Goal: Task Accomplishment & Management: Complete application form

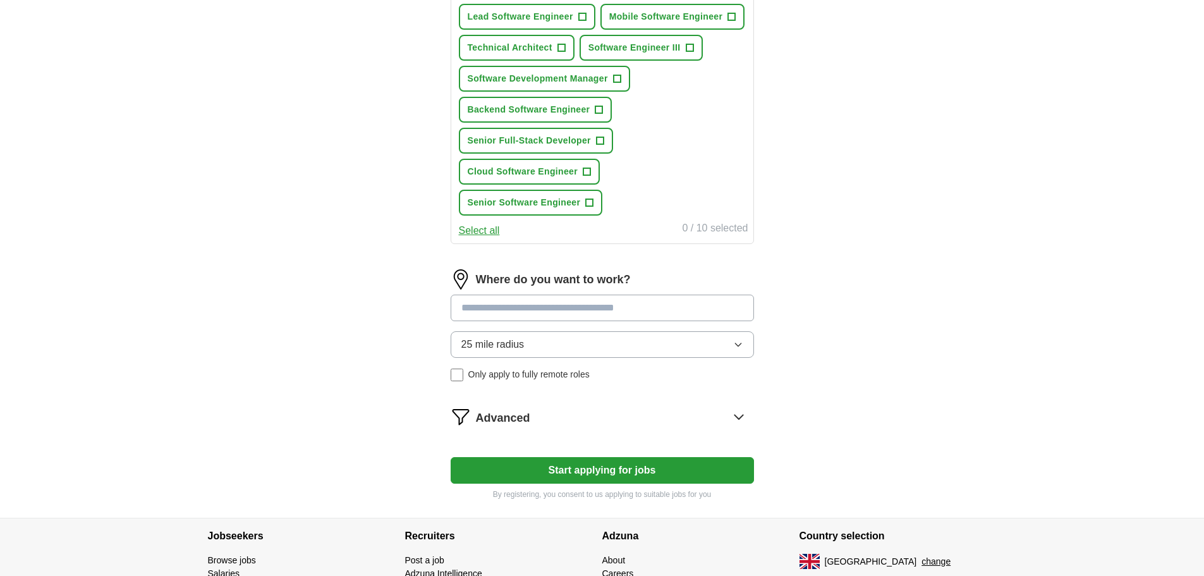
scroll to position [442, 0]
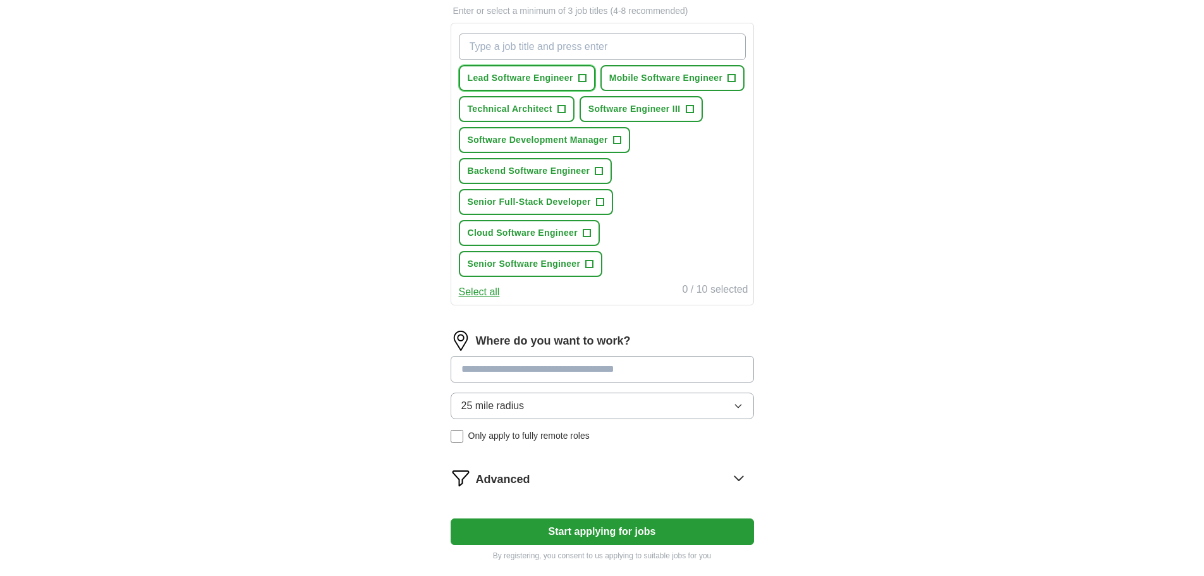
drag, startPoint x: 552, startPoint y: 75, endPoint x: 677, endPoint y: 85, distance: 125.6
click at [560, 76] on span "Lead Software Engineer" at bounding box center [521, 77] width 106 height 13
click at [677, 85] on button "Mobile Software Engineer +" at bounding box center [672, 78] width 145 height 26
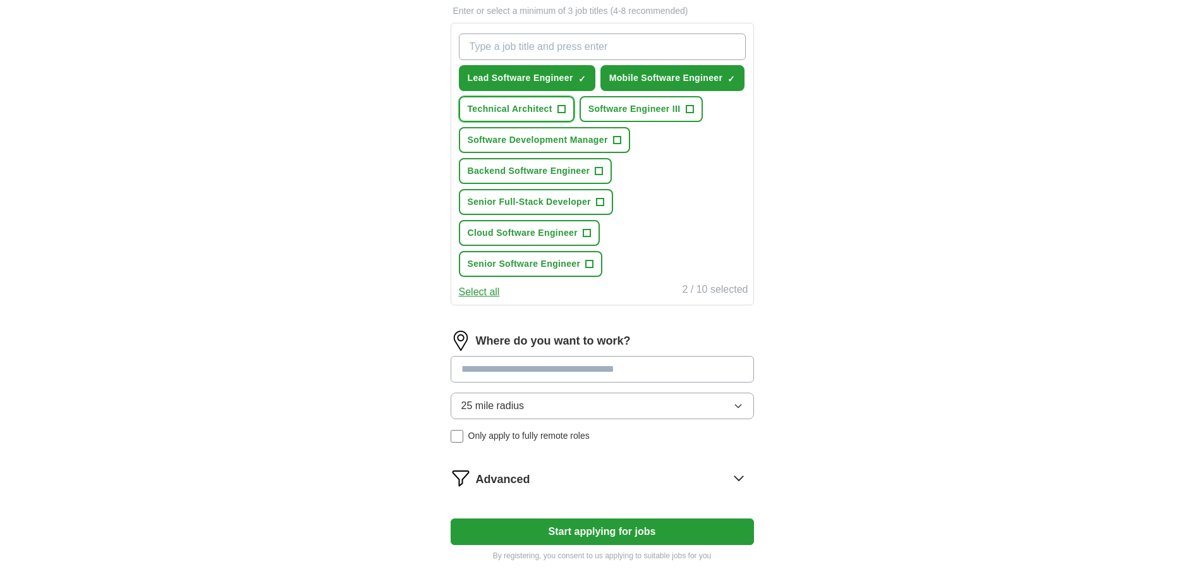
click at [550, 112] on span "Technical Architect" at bounding box center [510, 108] width 85 height 13
click at [592, 374] on input at bounding box center [602, 369] width 303 height 27
type input "******"
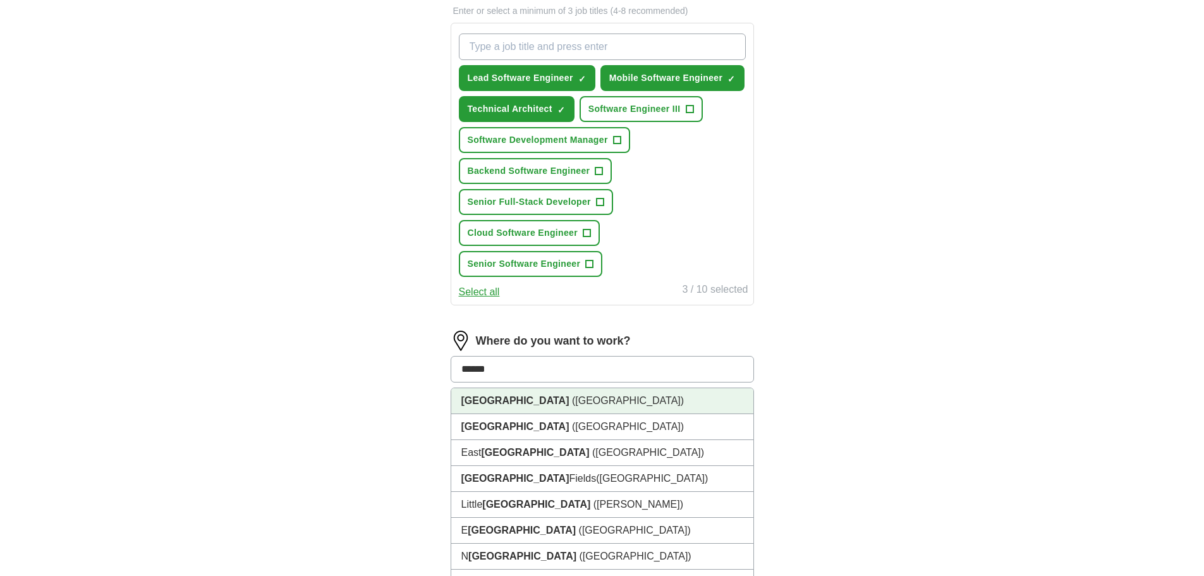
click at [594, 406] on li "[GEOGRAPHIC_DATA] ([GEOGRAPHIC_DATA])" at bounding box center [602, 401] width 302 height 26
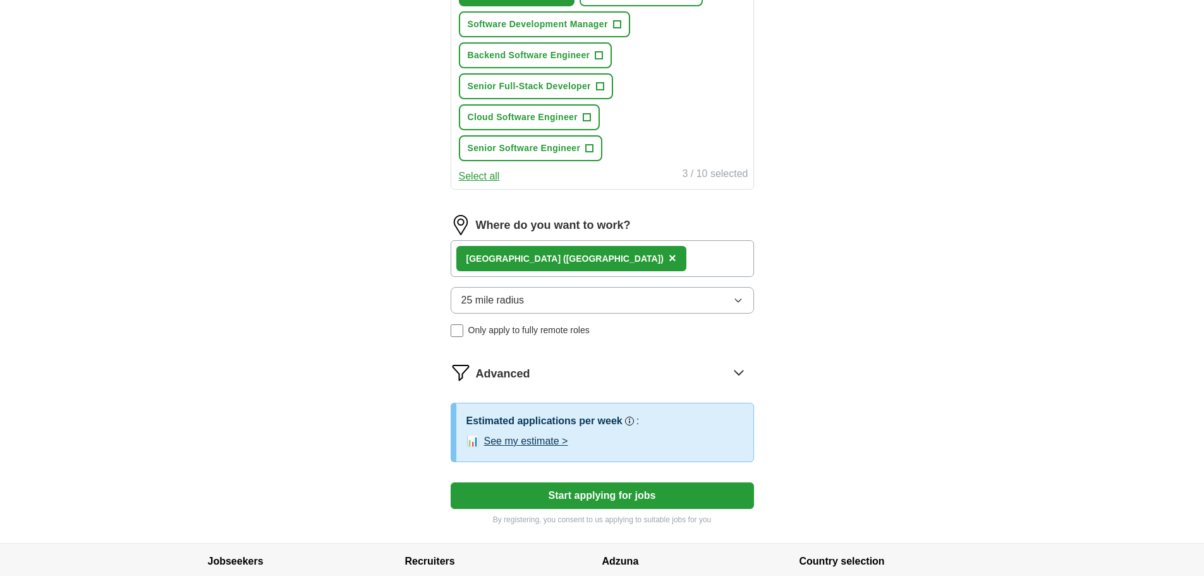
scroll to position [569, 0]
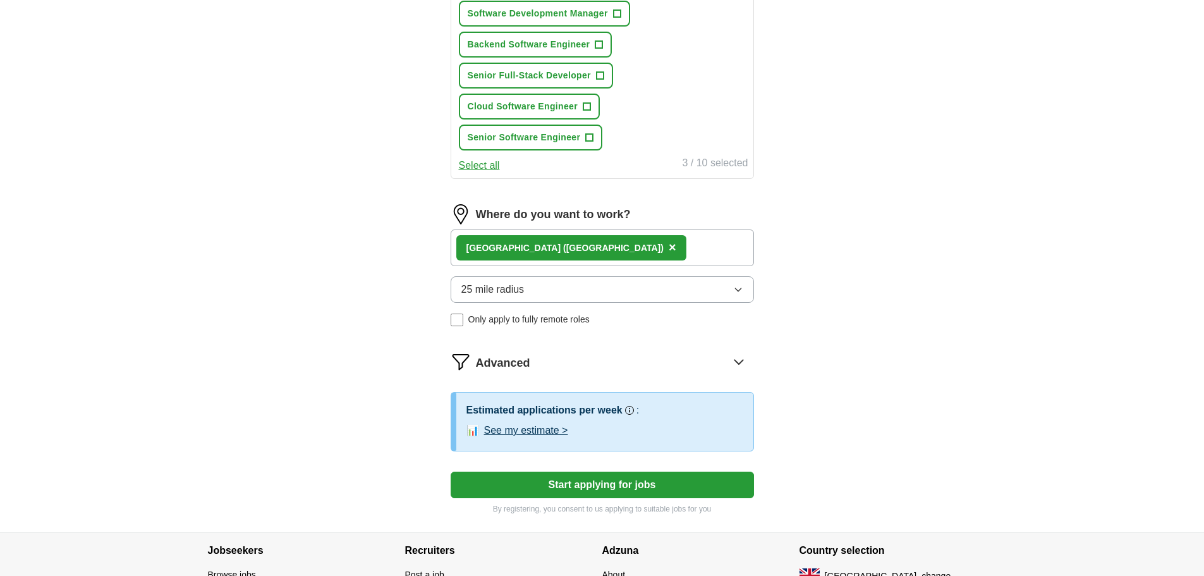
click at [556, 429] on button "See my estimate >" at bounding box center [526, 430] width 84 height 15
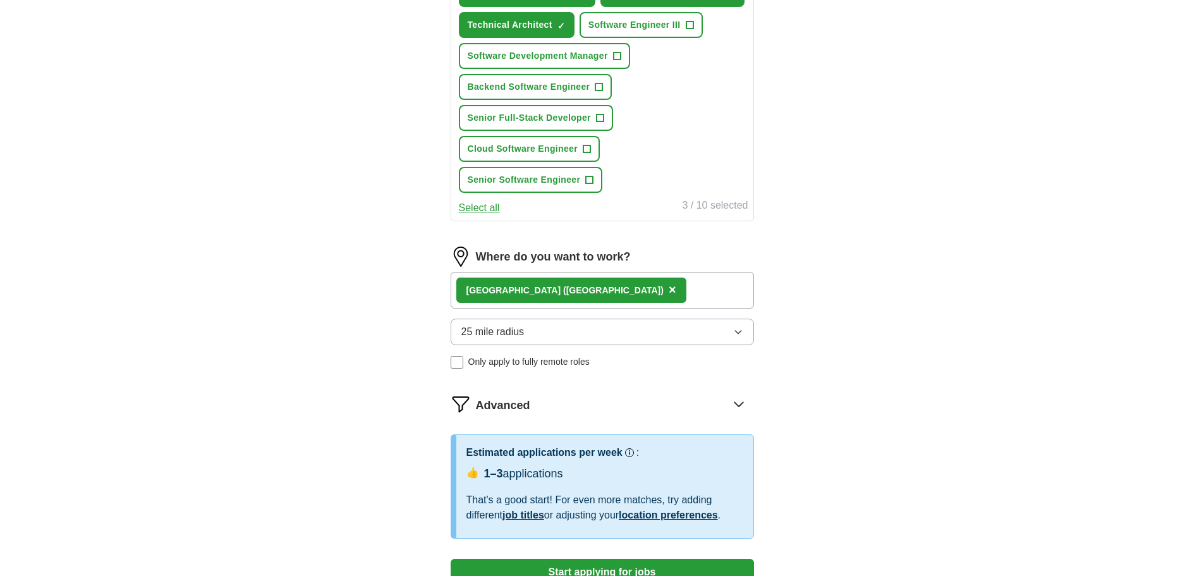
scroll to position [506, 0]
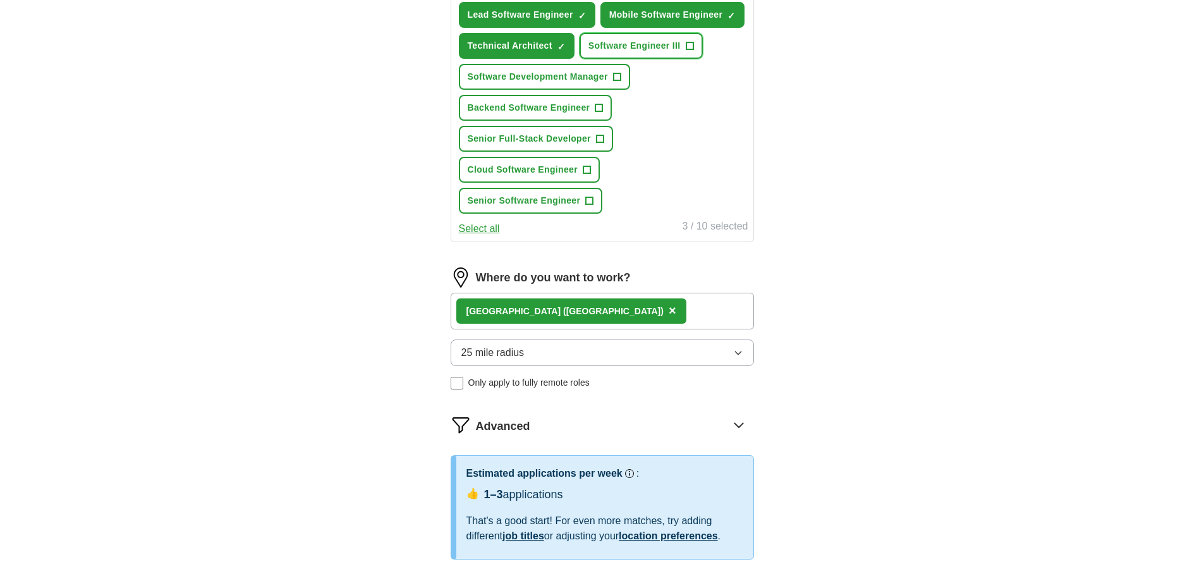
click at [614, 46] on span "Software Engineer III" at bounding box center [634, 45] width 92 height 13
click at [603, 72] on span "Software Development Manager" at bounding box center [538, 76] width 140 height 13
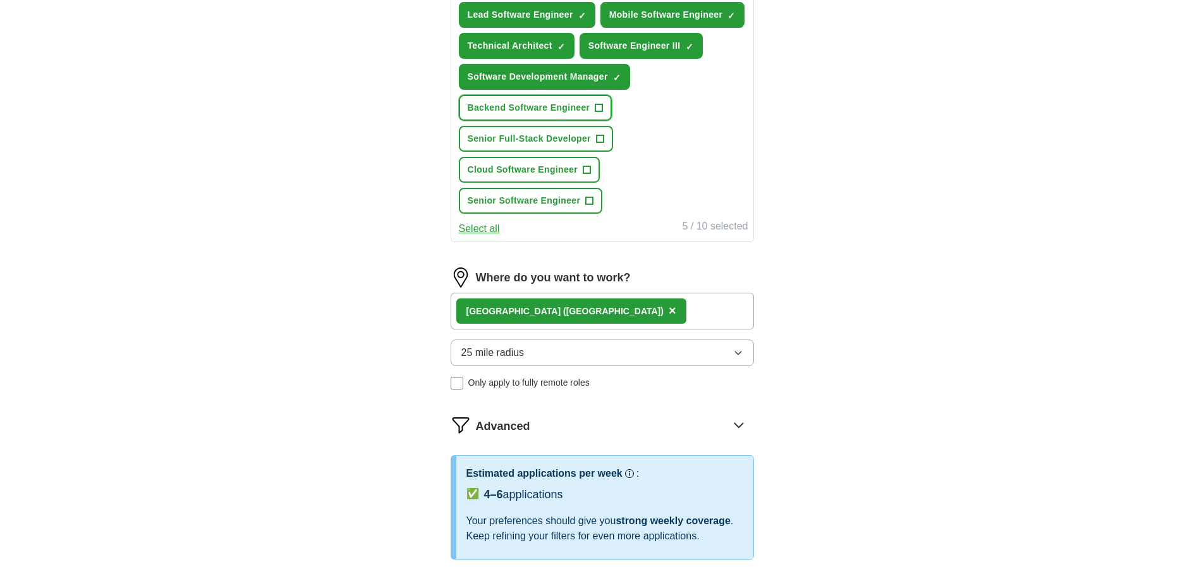
click at [583, 104] on span "Backend Software Engineer" at bounding box center [529, 107] width 123 height 13
click at [578, 138] on span "Senior Full-Stack Developer" at bounding box center [529, 138] width 123 height 13
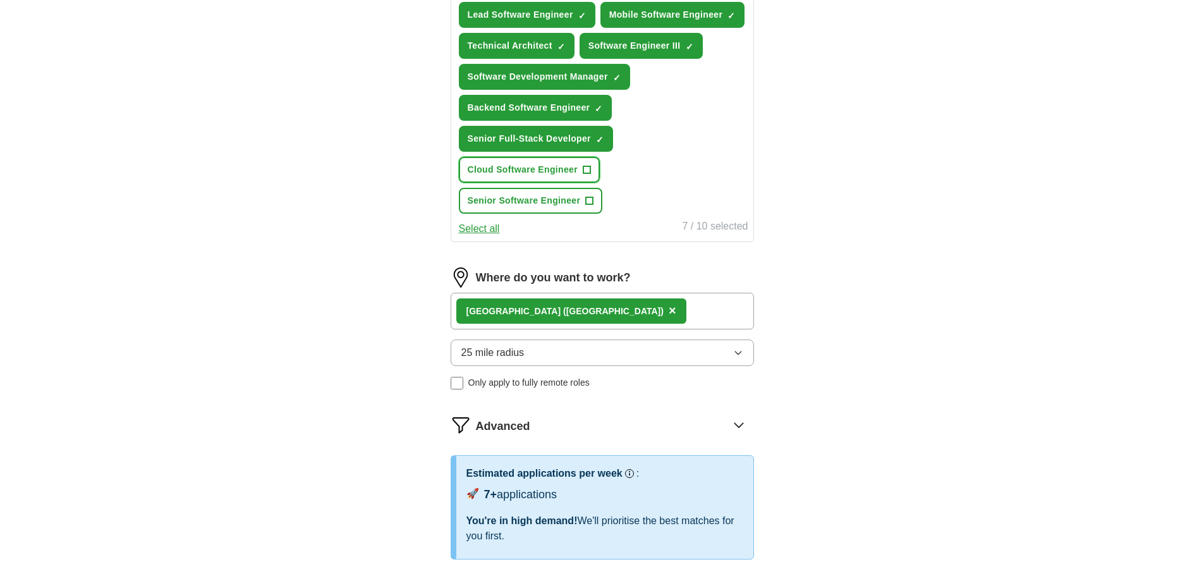
click at [573, 167] on span "Cloud Software Engineer" at bounding box center [523, 169] width 111 height 13
click at [569, 202] on span "Senior Software Engineer" at bounding box center [524, 200] width 113 height 13
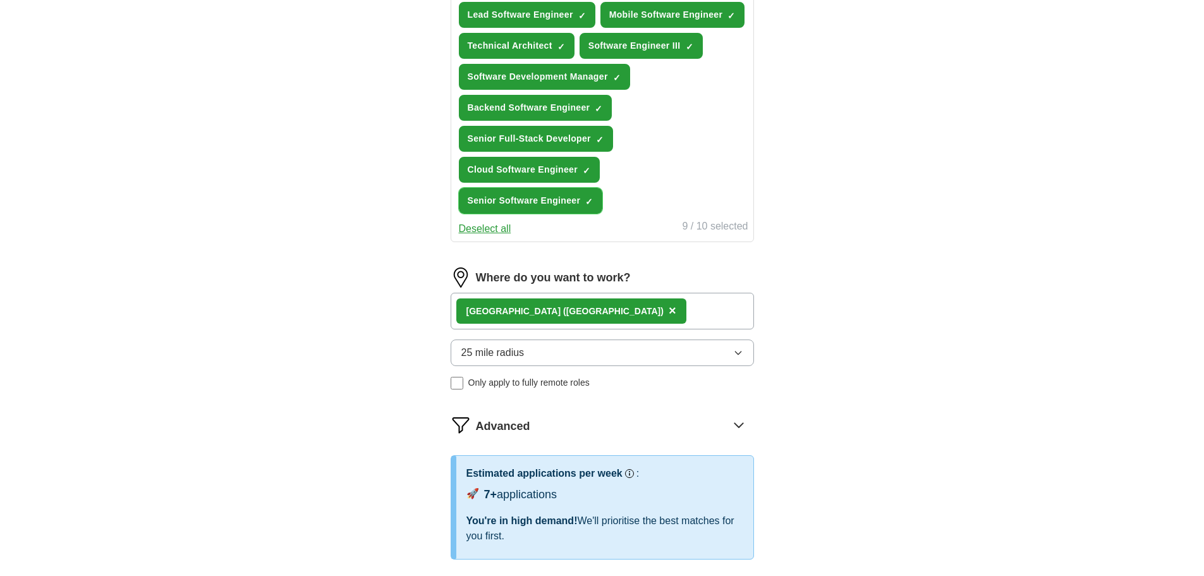
click at [567, 203] on span "Senior Software Engineer" at bounding box center [524, 200] width 113 height 13
click at [558, 163] on span "Cloud Software Engineer" at bounding box center [523, 169] width 111 height 13
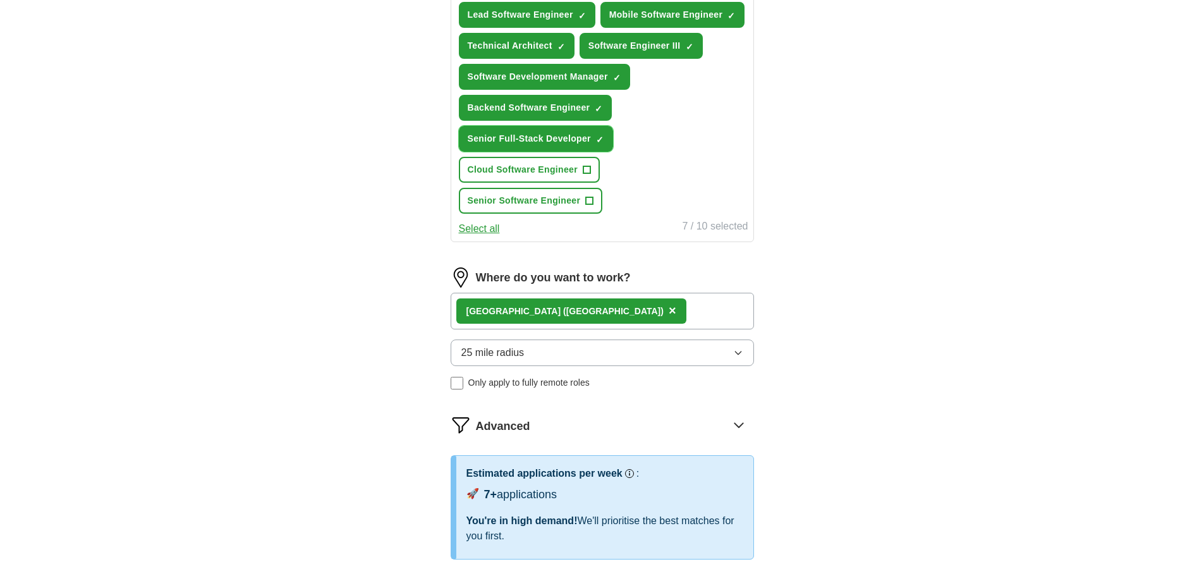
click at [558, 134] on span "Senior Full-Stack Developer" at bounding box center [529, 138] width 123 height 13
click at [560, 114] on button "Backend Software Engineer ✓ ×" at bounding box center [536, 108] width 154 height 26
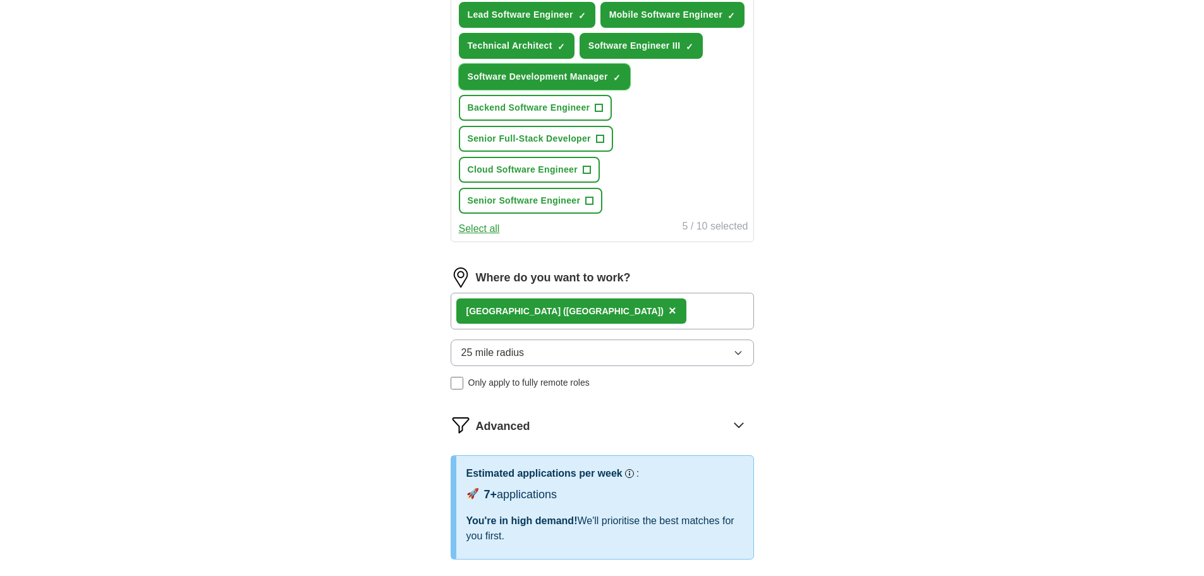
click at [563, 85] on button "Software Development Manager ✓ ×" at bounding box center [544, 77] width 171 height 26
click at [624, 52] on button "Software Engineer III ✓ ×" at bounding box center [641, 46] width 123 height 26
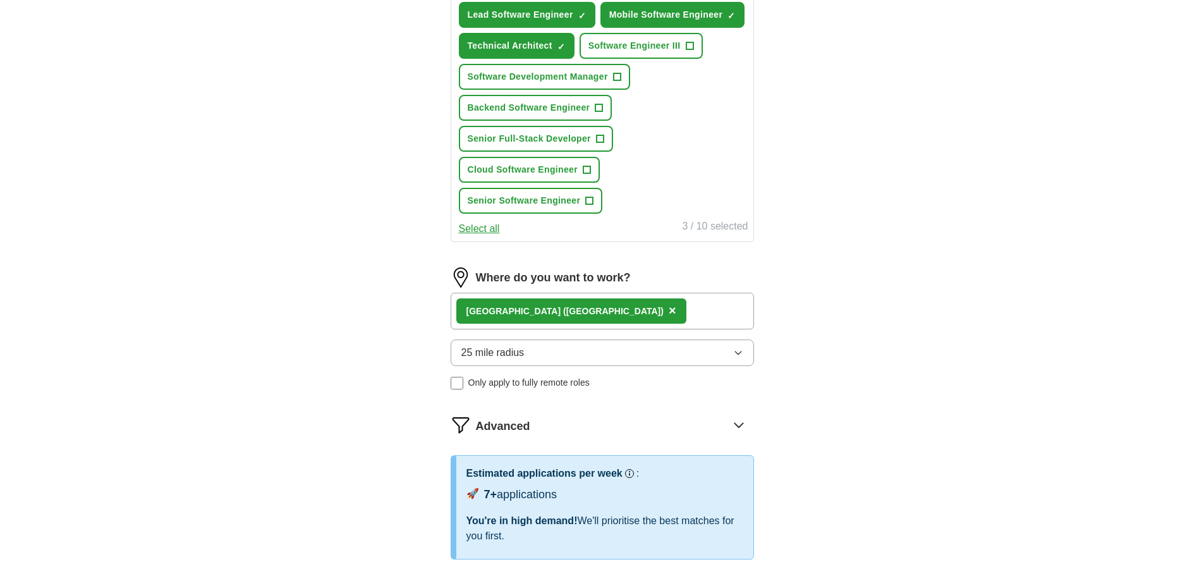
click at [719, 425] on div "Advanced" at bounding box center [615, 425] width 278 height 20
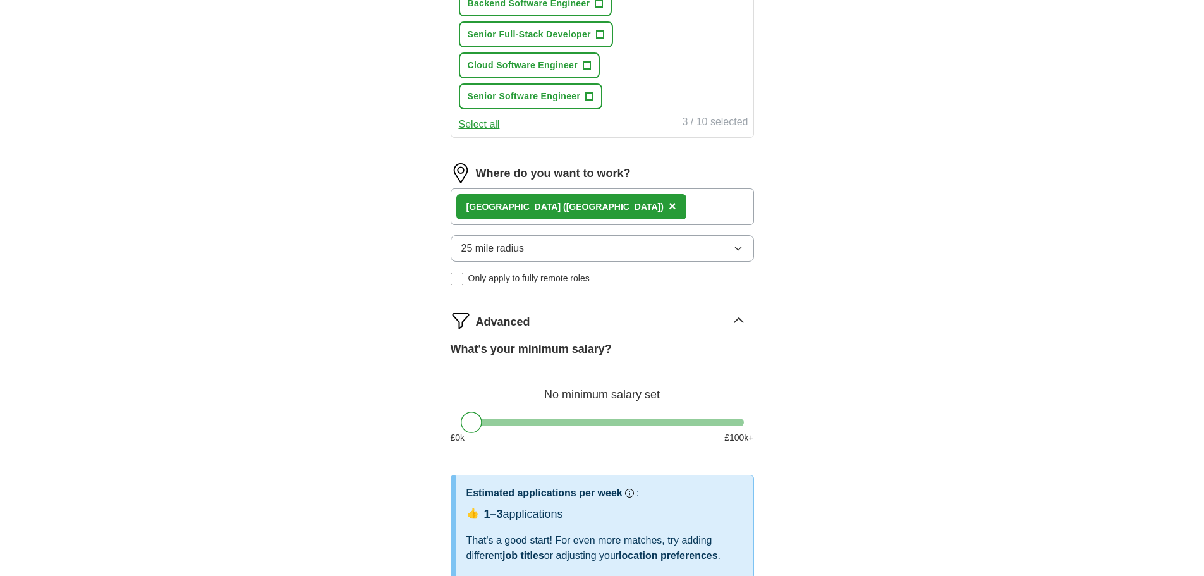
scroll to position [632, 0]
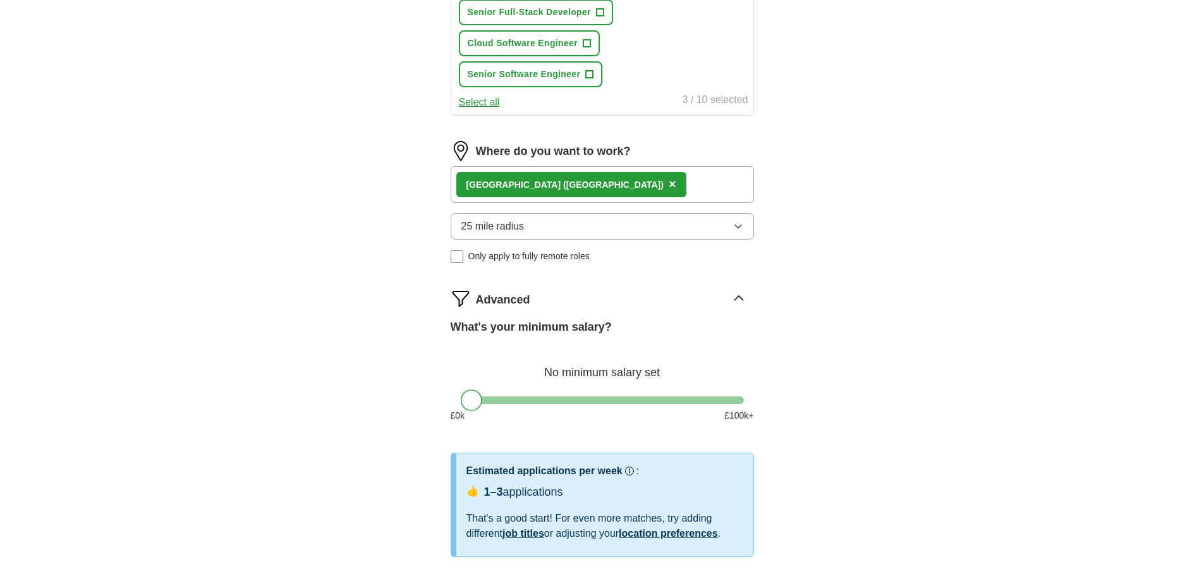
click at [556, 394] on div "What's your minimum salary? No minimum salary set £ 0 k £ 100 k+" at bounding box center [602, 376] width 303 height 114
click at [557, 401] on div at bounding box center [602, 400] width 283 height 8
drag, startPoint x: 581, startPoint y: 404, endPoint x: 609, endPoint y: 404, distance: 28.4
click at [609, 404] on div at bounding box center [602, 400] width 283 height 8
drag, startPoint x: 609, startPoint y: 403, endPoint x: 705, endPoint y: 397, distance: 95.6
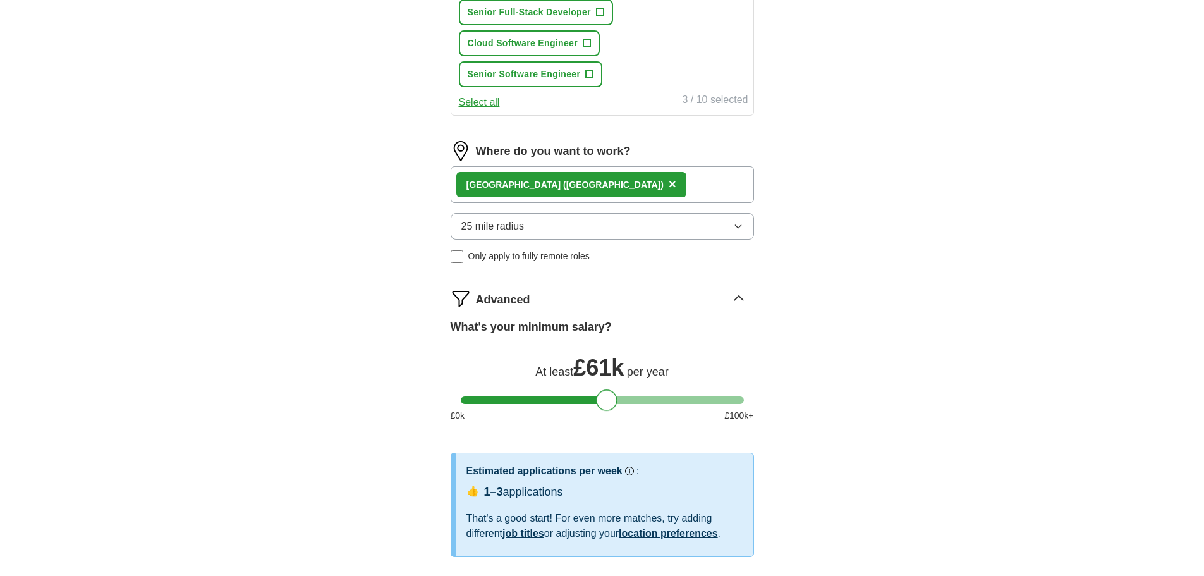
click at [689, 398] on div at bounding box center [602, 400] width 283 height 8
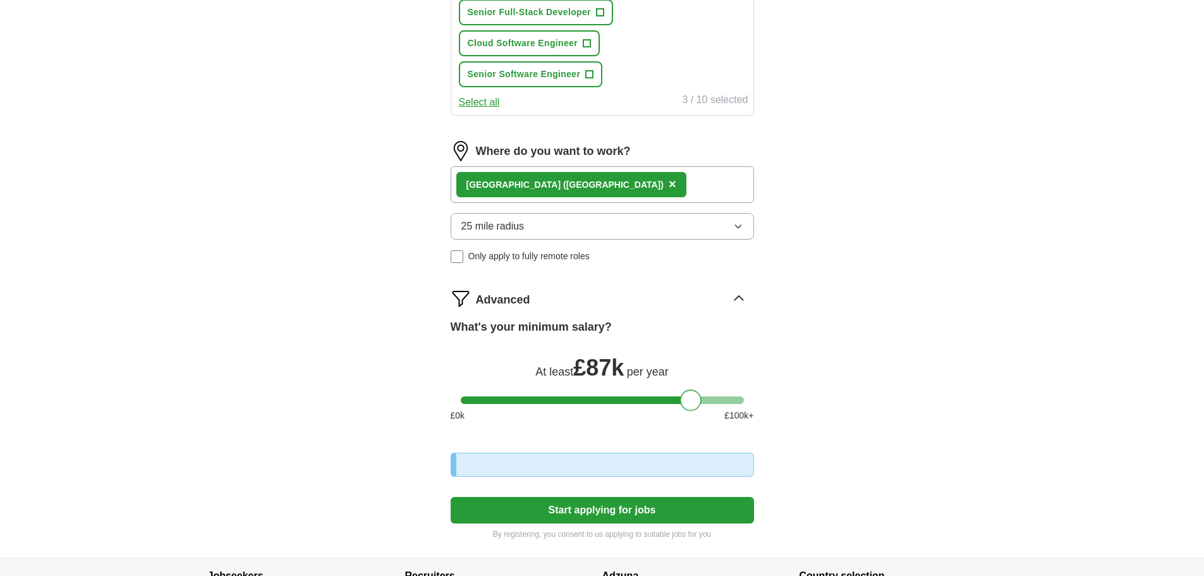
drag, startPoint x: 674, startPoint y: 399, endPoint x: 729, endPoint y: 399, distance: 55.0
click at [701, 399] on div at bounding box center [690, 399] width 21 height 21
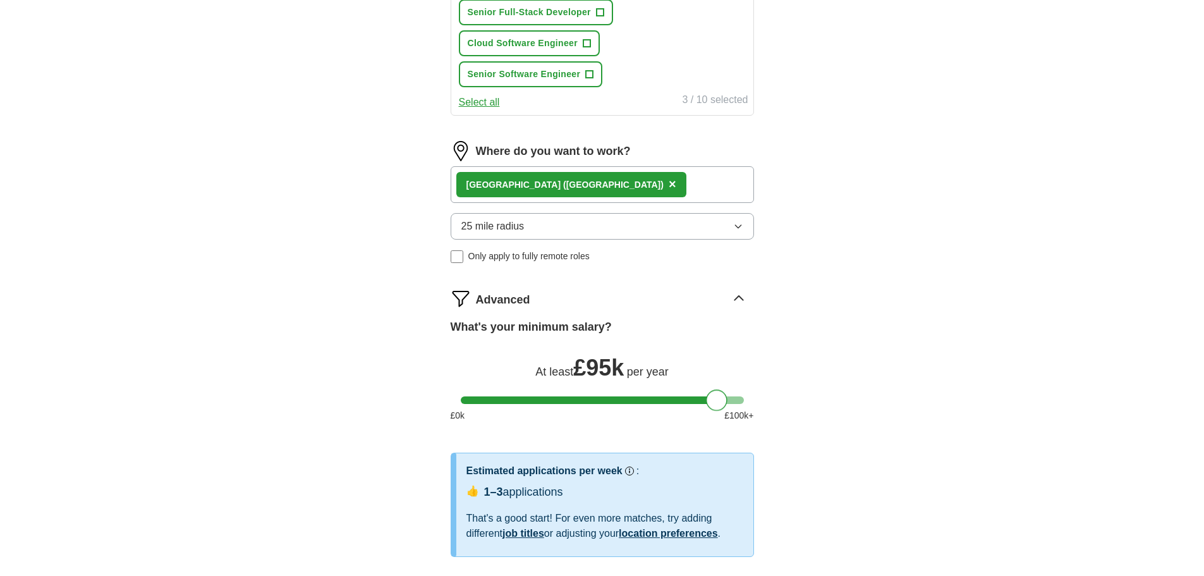
drag, startPoint x: 725, startPoint y: 398, endPoint x: 735, endPoint y: 401, distance: 10.6
click at [727, 401] on div at bounding box center [716, 399] width 21 height 21
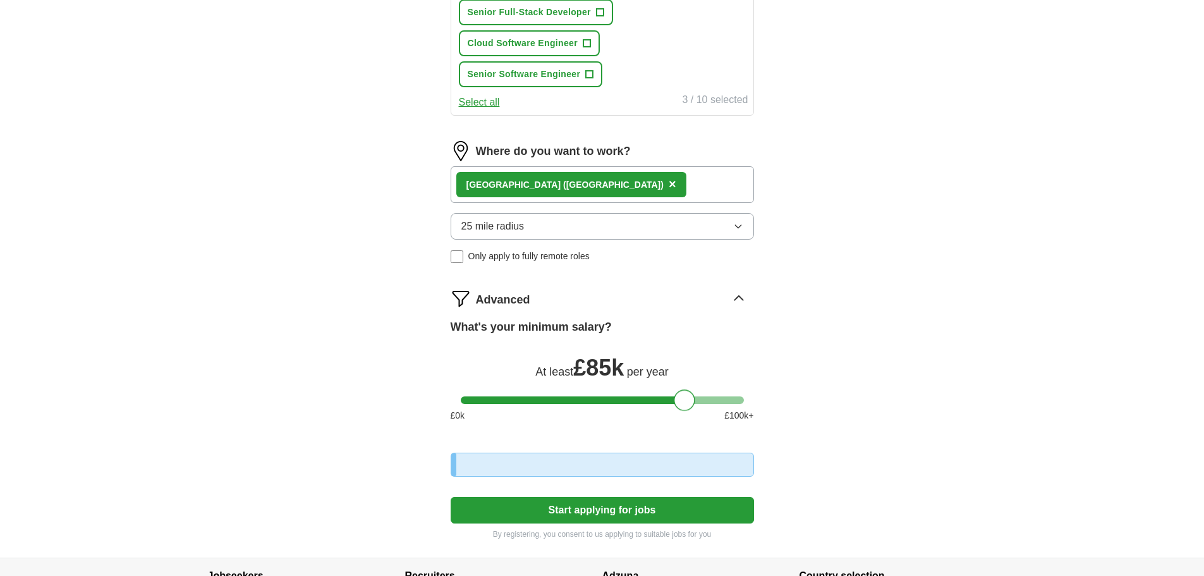
drag, startPoint x: 729, startPoint y: 400, endPoint x: 584, endPoint y: 404, distance: 145.4
click at [594, 404] on div "What's your minimum salary? At least £ 85k per year £ 0 k £ 100 k+" at bounding box center [602, 376] width 303 height 114
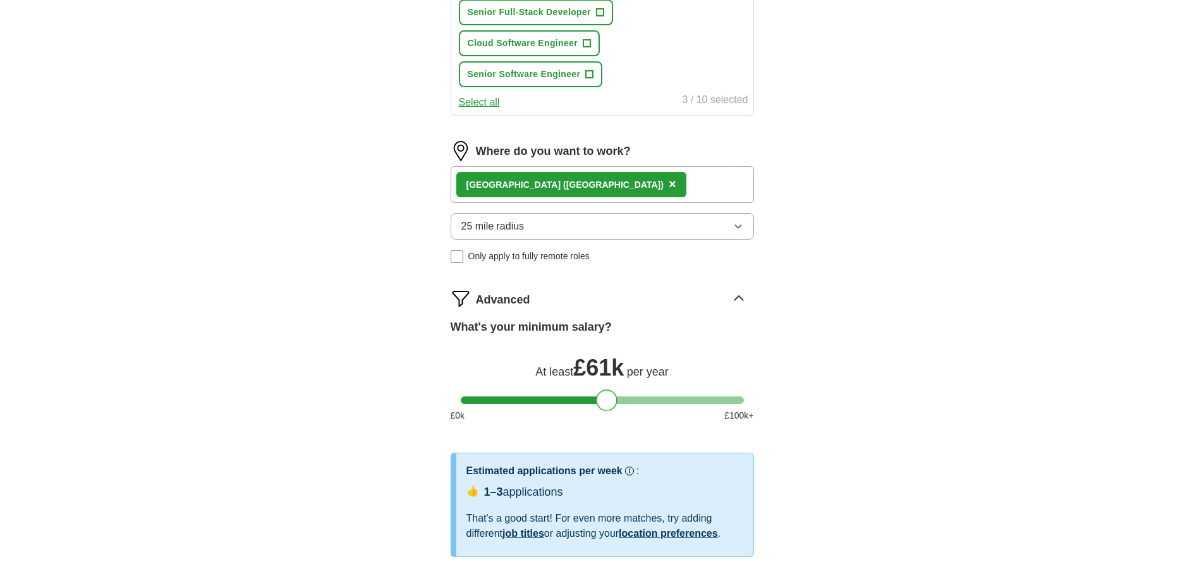
drag, startPoint x: 605, startPoint y: 401, endPoint x: 469, endPoint y: 401, distance: 135.9
click at [596, 401] on div at bounding box center [606, 399] width 21 height 21
drag, startPoint x: 479, startPoint y: 398, endPoint x: 528, endPoint y: 398, distance: 49.3
click at [482, 398] on div at bounding box center [471, 399] width 21 height 21
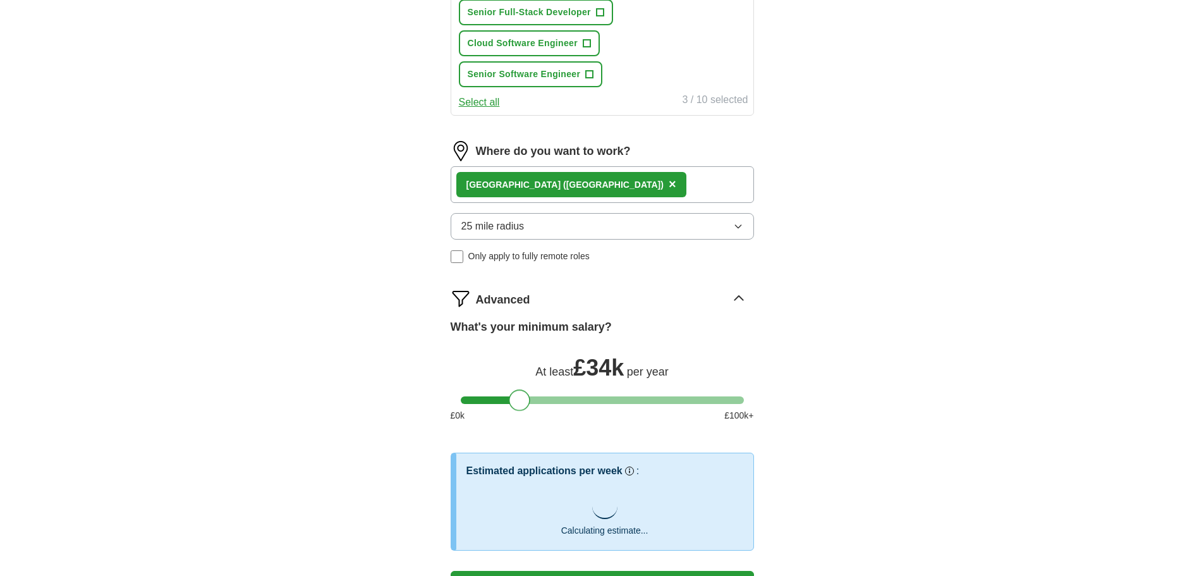
drag, startPoint x: 528, startPoint y: 398, endPoint x: 640, endPoint y: 398, distance: 111.2
click at [625, 398] on div at bounding box center [602, 400] width 283 height 8
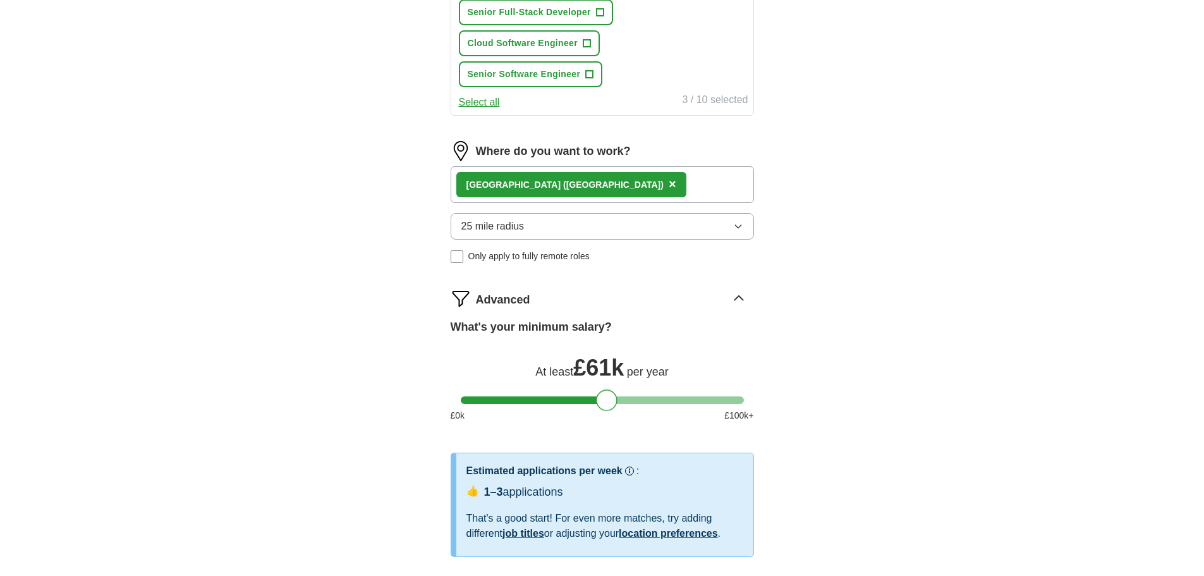
drag, startPoint x: 610, startPoint y: 396, endPoint x: 668, endPoint y: 397, distance: 57.5
click at [665, 397] on div at bounding box center [602, 400] width 283 height 8
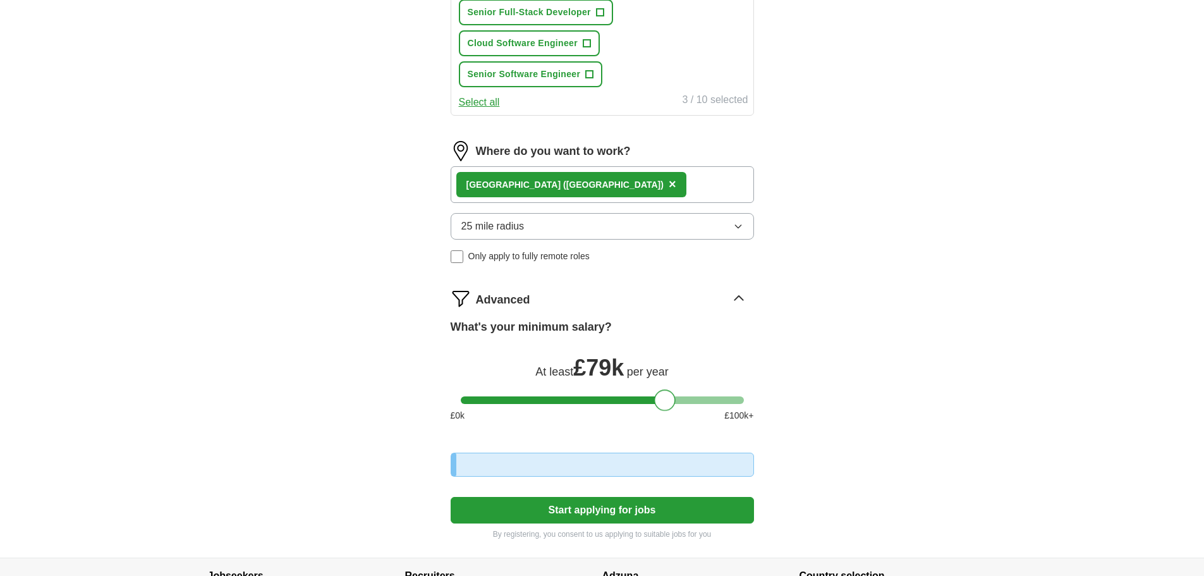
drag, startPoint x: 645, startPoint y: 402, endPoint x: 697, endPoint y: 403, distance: 52.5
click at [676, 403] on div at bounding box center [664, 399] width 21 height 21
drag, startPoint x: 697, startPoint y: 403, endPoint x: 779, endPoint y: 403, distance: 82.2
click at [779, 403] on div "Let ApplyIQ do the hard work of searching and applying for jobs. Just tell us w…" at bounding box center [602, 17] width 404 height 1080
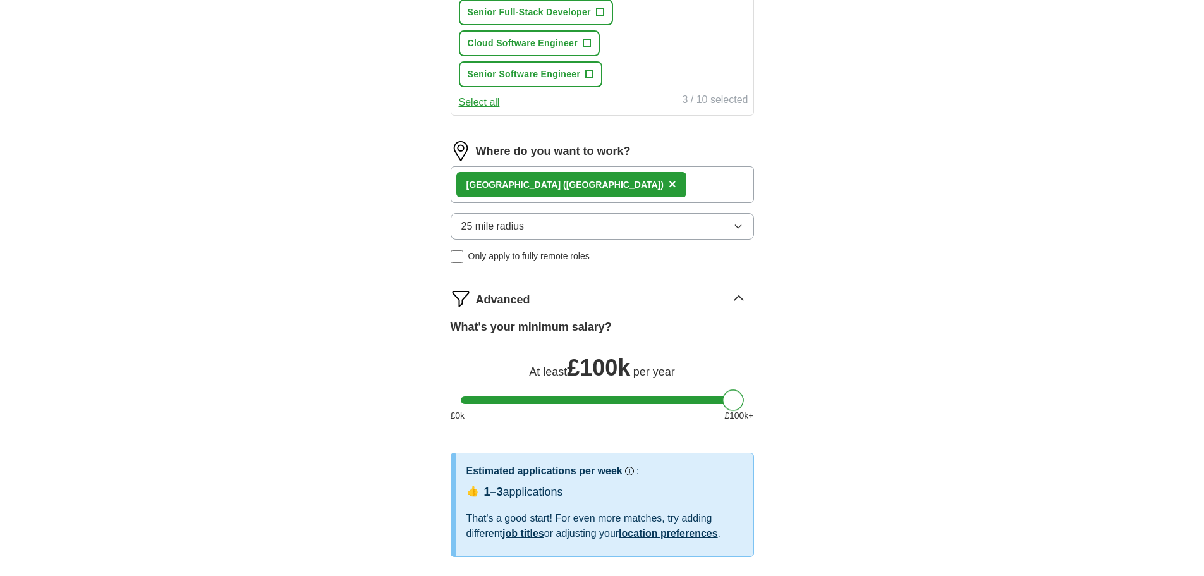
drag, startPoint x: 739, startPoint y: 402, endPoint x: 375, endPoint y: 396, distance: 364.7
click at [406, 398] on div "Let ApplyIQ do the hard work of searching and applying for jobs. Just tell us w…" at bounding box center [602, 57] width 404 height 1160
click at [501, 264] on div "Where do you want to work? [GEOGRAPHIC_DATA] ([GEOGRAPHIC_DATA]) × 25 mile radi…" at bounding box center [602, 207] width 303 height 132
click at [503, 258] on span "Only apply to fully remote roles" at bounding box center [528, 256] width 121 height 13
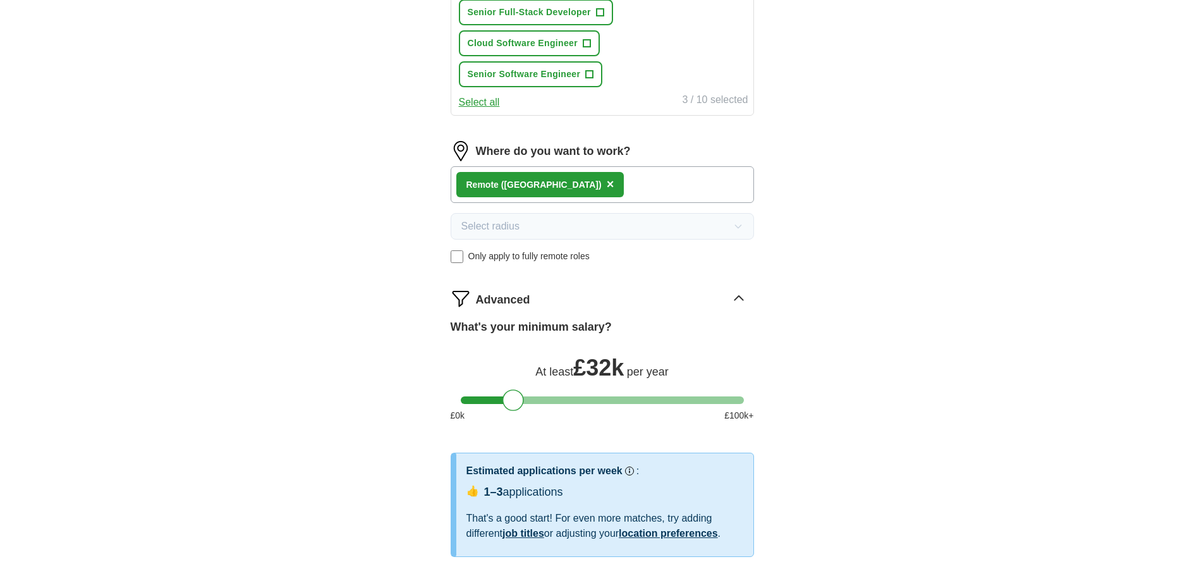
click at [617, 396] on div "What's your minimum salary? At least £ 32k per year £ 0 k £ 100 k+" at bounding box center [602, 376] width 303 height 114
click at [623, 403] on div at bounding box center [602, 400] width 283 height 8
click at [706, 399] on div at bounding box center [602, 400] width 283 height 8
drag, startPoint x: 706, startPoint y: 399, endPoint x: 756, endPoint y: 387, distance: 52.0
click at [755, 388] on div "Let ApplyIQ do the hard work of searching and applying for jobs. Just tell us w…" at bounding box center [602, 57] width 404 height 1160
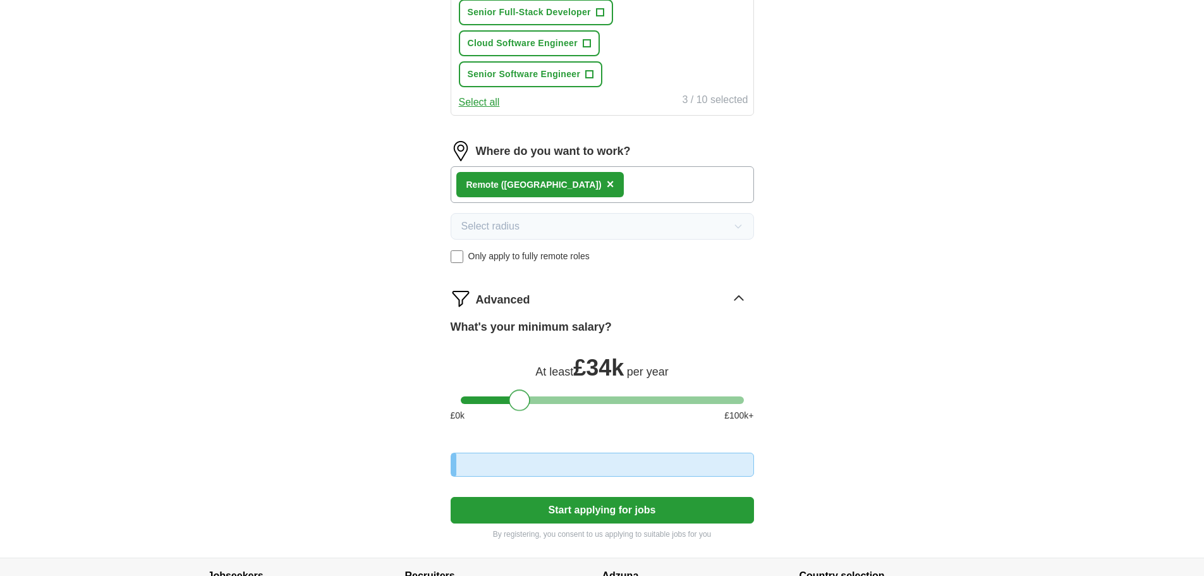
drag, startPoint x: 733, startPoint y: 402, endPoint x: 400, endPoint y: 414, distance: 333.3
click at [402, 414] on div "Let ApplyIQ do the hard work of searching and applying for jobs. Just tell us w…" at bounding box center [602, 17] width 404 height 1080
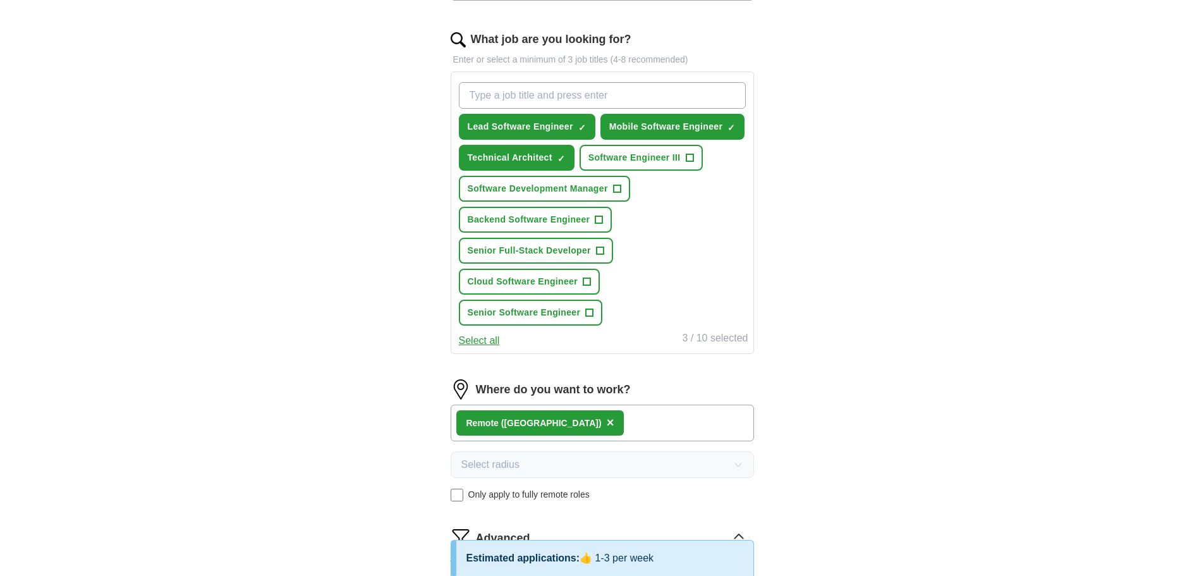
scroll to position [379, 0]
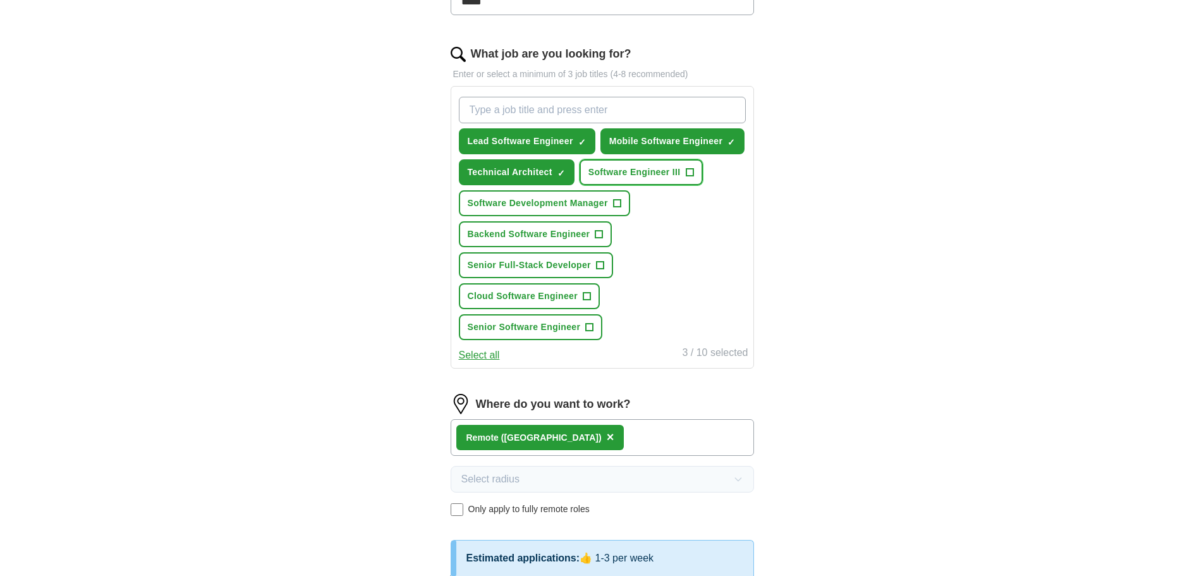
click at [626, 173] on span "Software Engineer III" at bounding box center [634, 172] width 92 height 13
click at [593, 206] on span "Software Development Manager" at bounding box center [538, 203] width 140 height 13
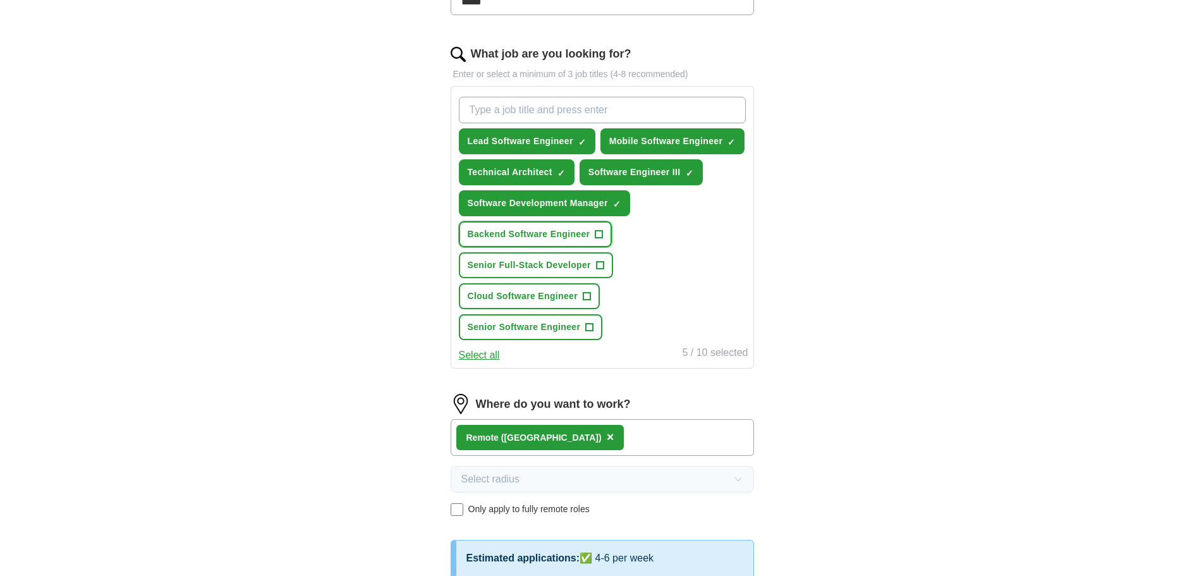
click at [581, 238] on span "Backend Software Engineer" at bounding box center [529, 234] width 123 height 13
click at [580, 267] on span "Senior Full-Stack Developer" at bounding box center [529, 264] width 123 height 13
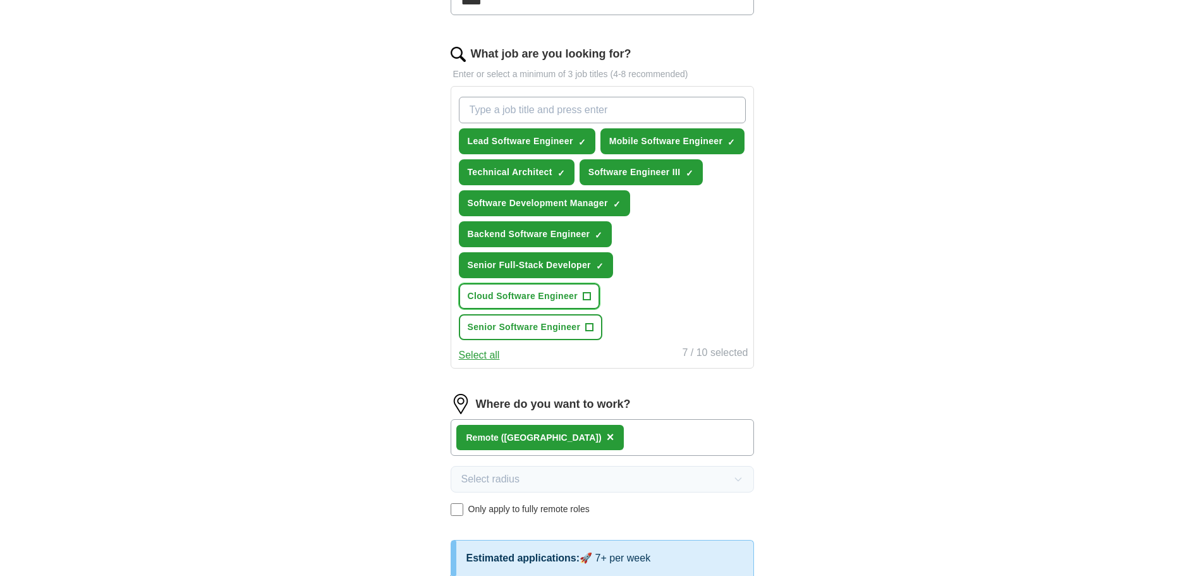
click at [575, 298] on span "Cloud Software Engineer" at bounding box center [523, 295] width 111 height 13
click at [574, 327] on span "Senior Software Engineer" at bounding box center [524, 326] width 113 height 13
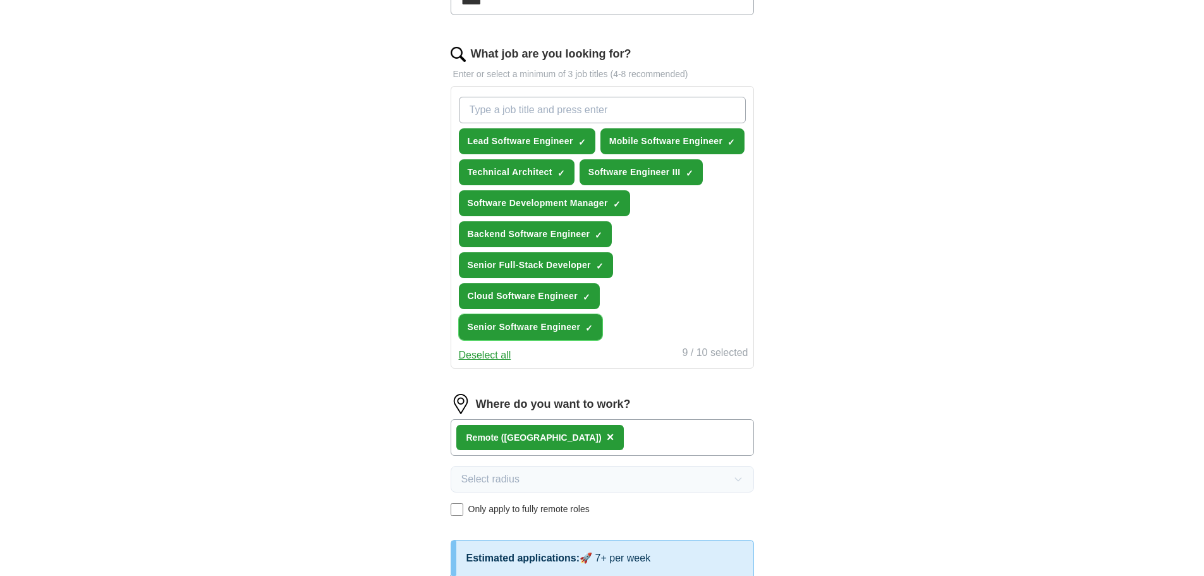
click at [574, 327] on span "Senior Software Engineer" at bounding box center [524, 326] width 113 height 13
click at [573, 292] on span "Cloud Software Engineer" at bounding box center [523, 295] width 111 height 13
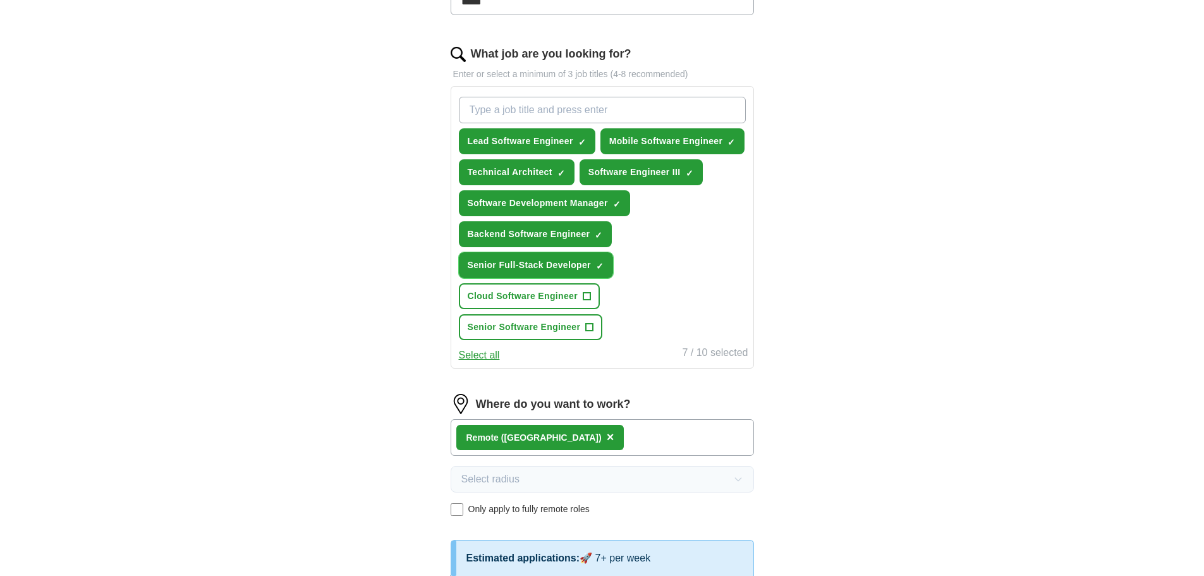
click at [571, 262] on span "Senior Full-Stack Developer" at bounding box center [529, 264] width 123 height 13
click at [571, 230] on span "Backend Software Engineer" at bounding box center [529, 234] width 123 height 13
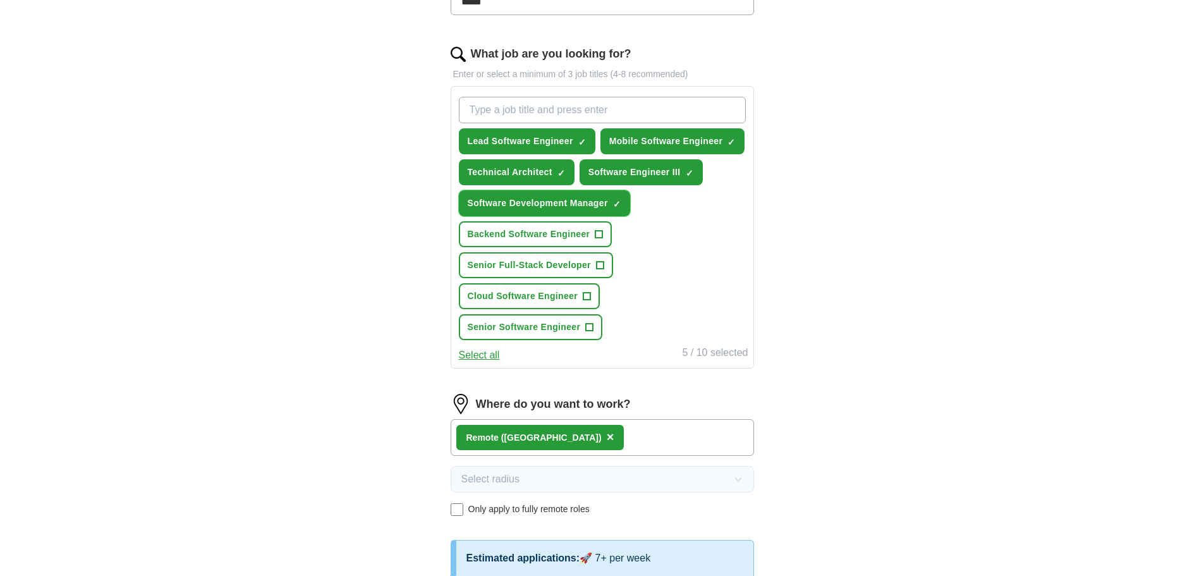
click at [574, 197] on span "Software Development Manager" at bounding box center [538, 203] width 140 height 13
click at [629, 159] on button "Software Engineer III ✓ ×" at bounding box center [641, 172] width 123 height 26
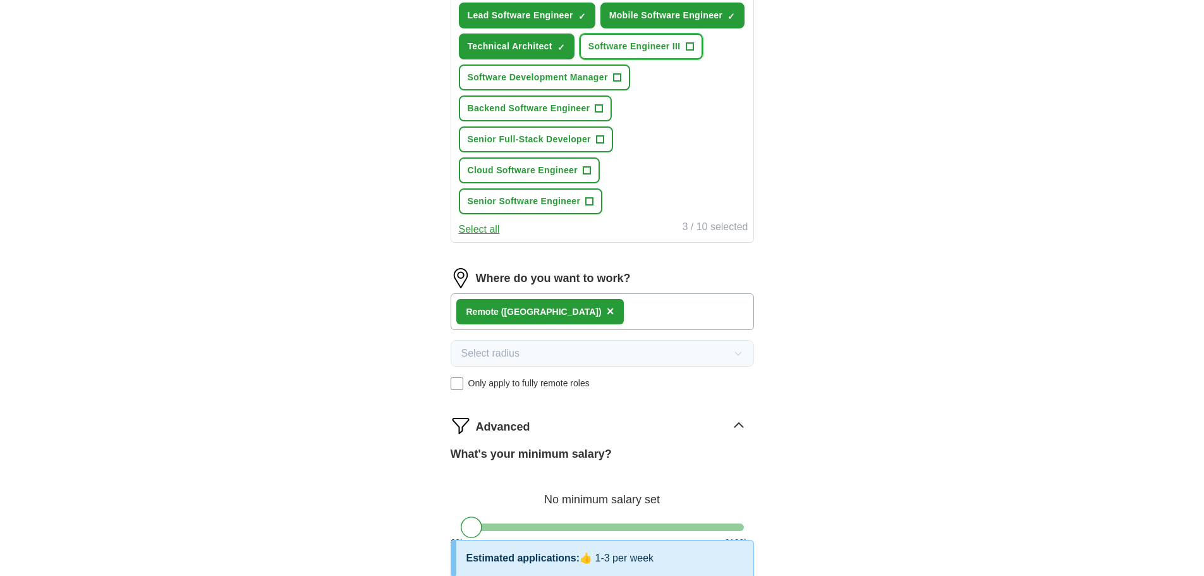
scroll to position [506, 0]
click at [607, 308] on span "×" at bounding box center [611, 310] width 8 height 14
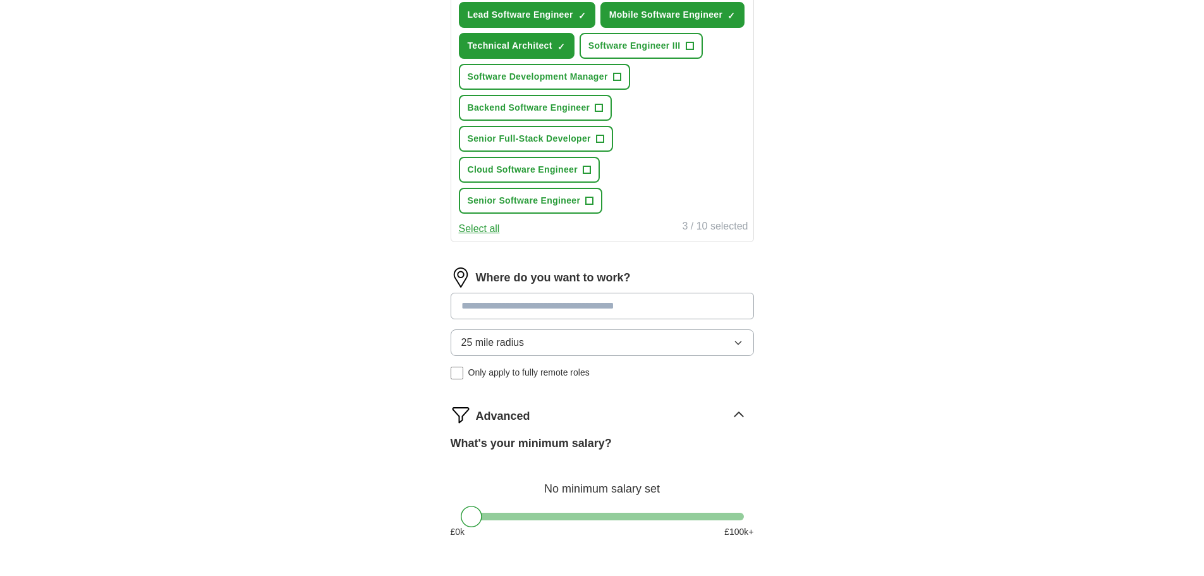
click at [530, 311] on input at bounding box center [602, 306] width 303 height 27
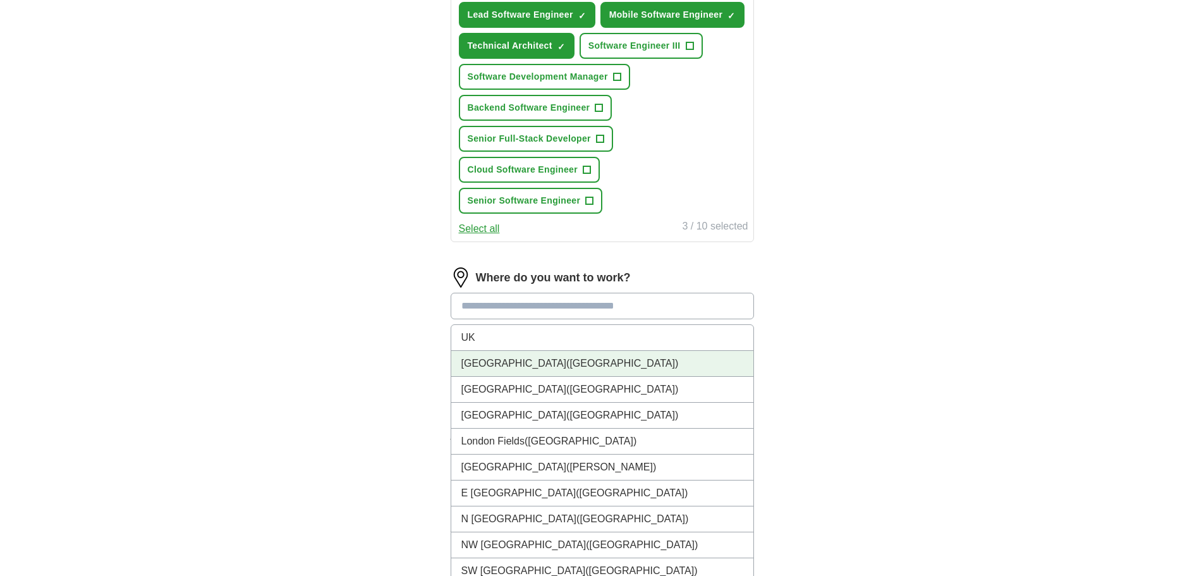
click at [566, 361] on span "([GEOGRAPHIC_DATA])" at bounding box center [622, 363] width 112 height 11
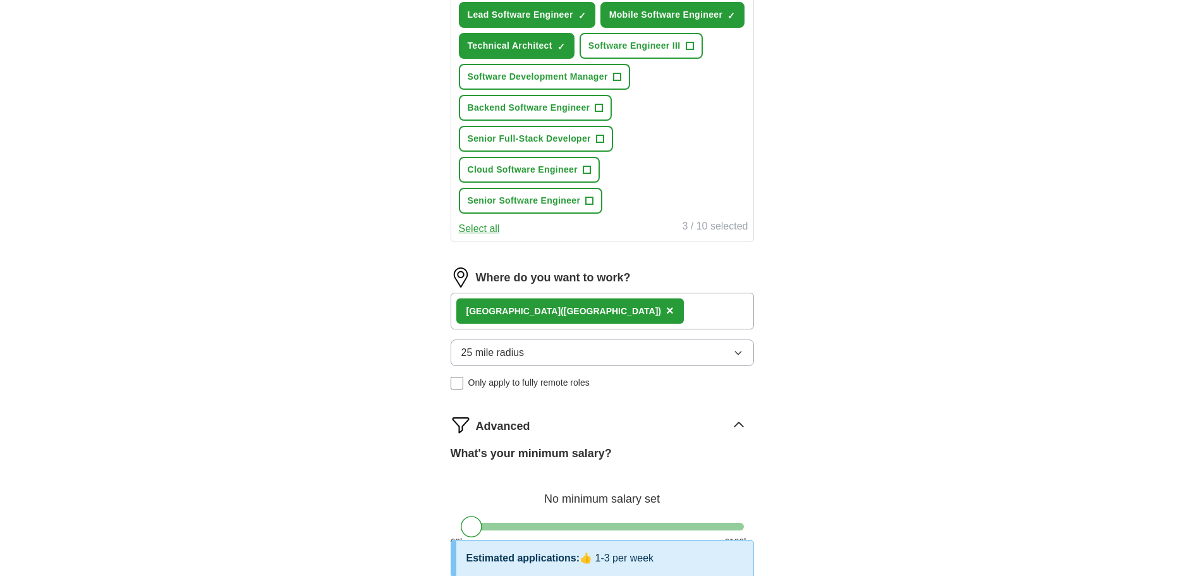
click at [537, 356] on button "25 mile radius" at bounding box center [602, 352] width 303 height 27
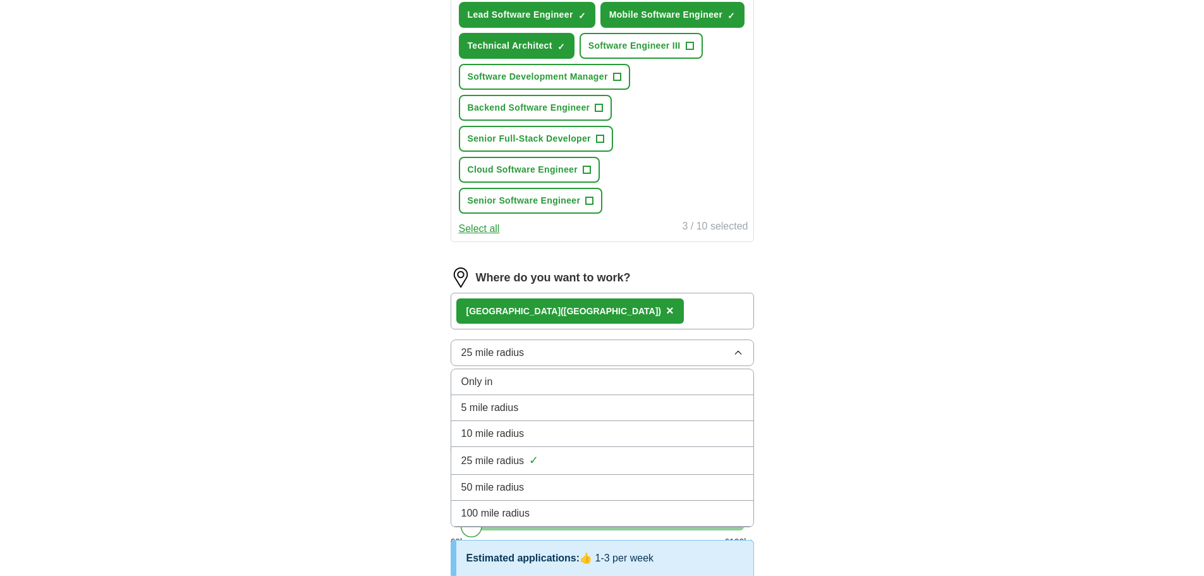
click at [538, 506] on div "100 mile radius" at bounding box center [602, 513] width 282 height 15
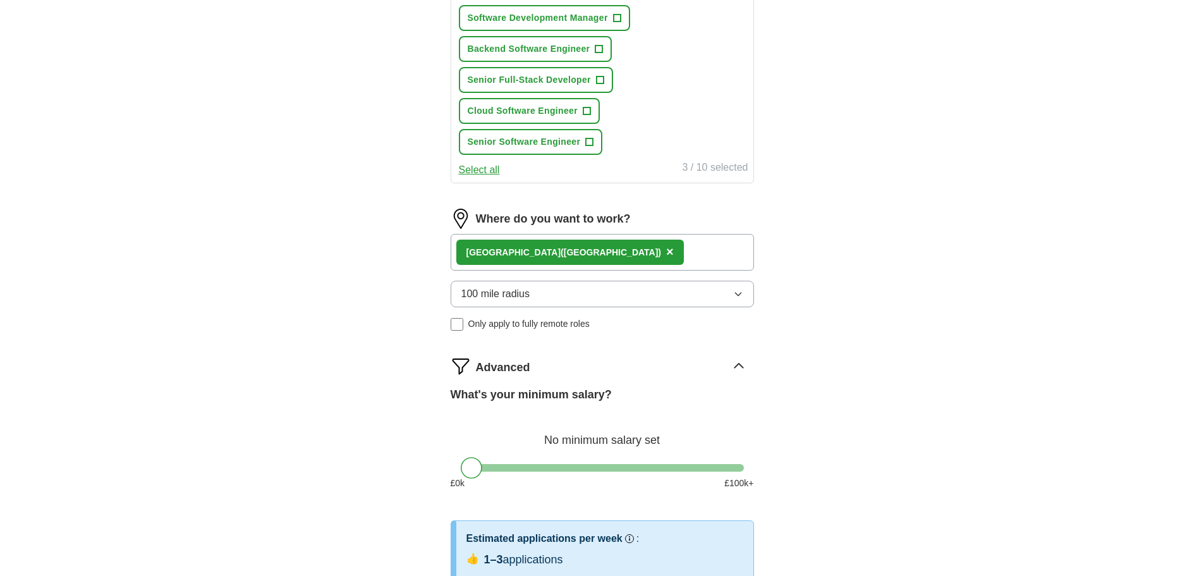
scroll to position [632, 0]
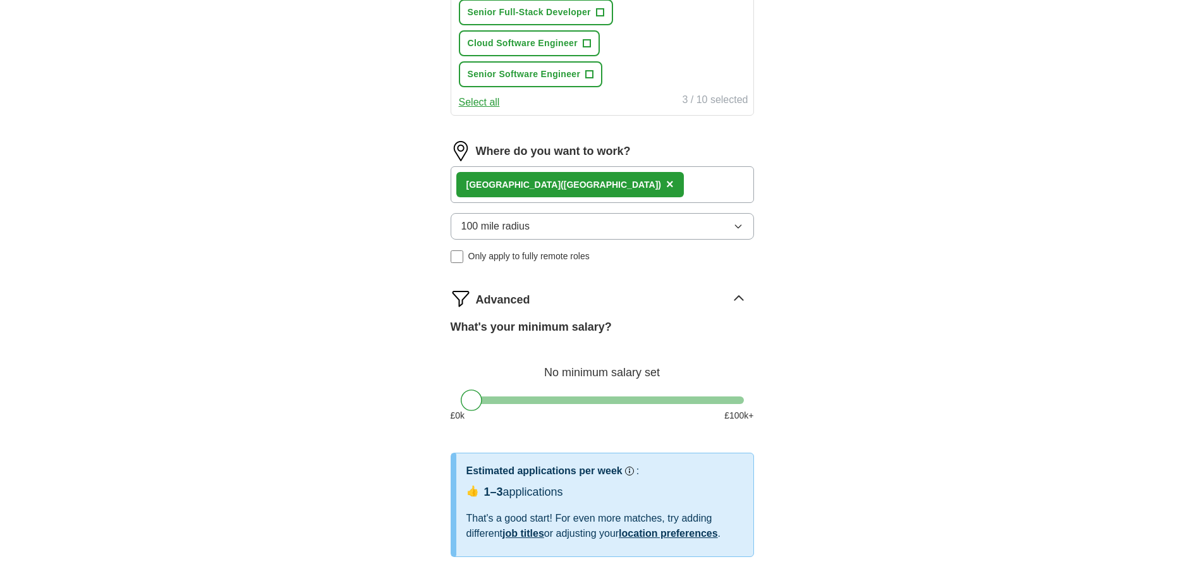
click at [545, 228] on button "100 mile radius" at bounding box center [602, 226] width 303 height 27
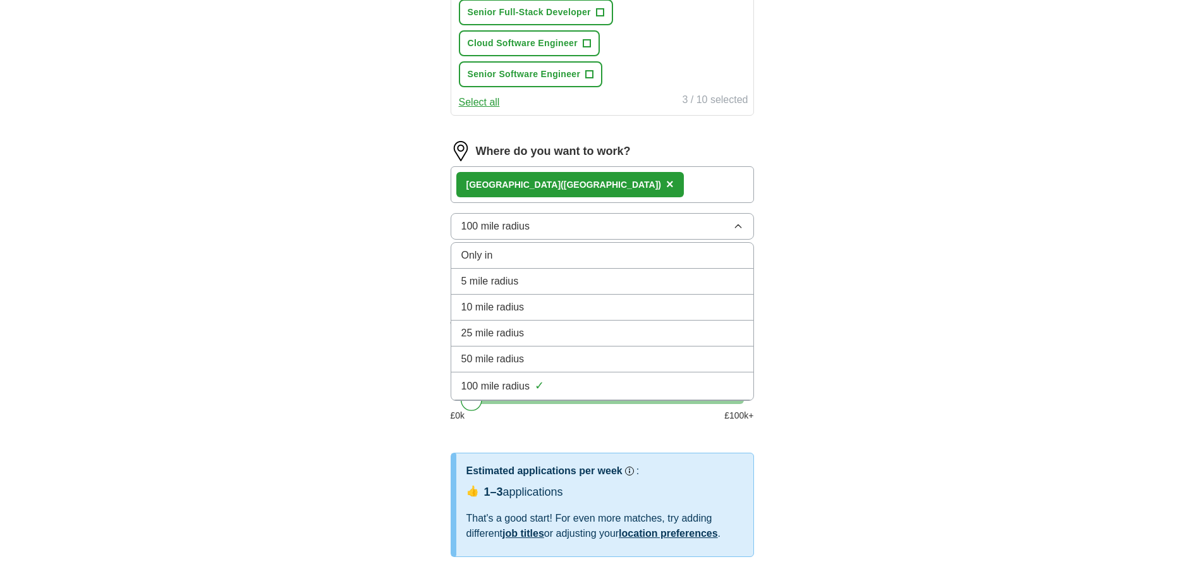
click at [546, 262] on div "Only in" at bounding box center [602, 255] width 282 height 15
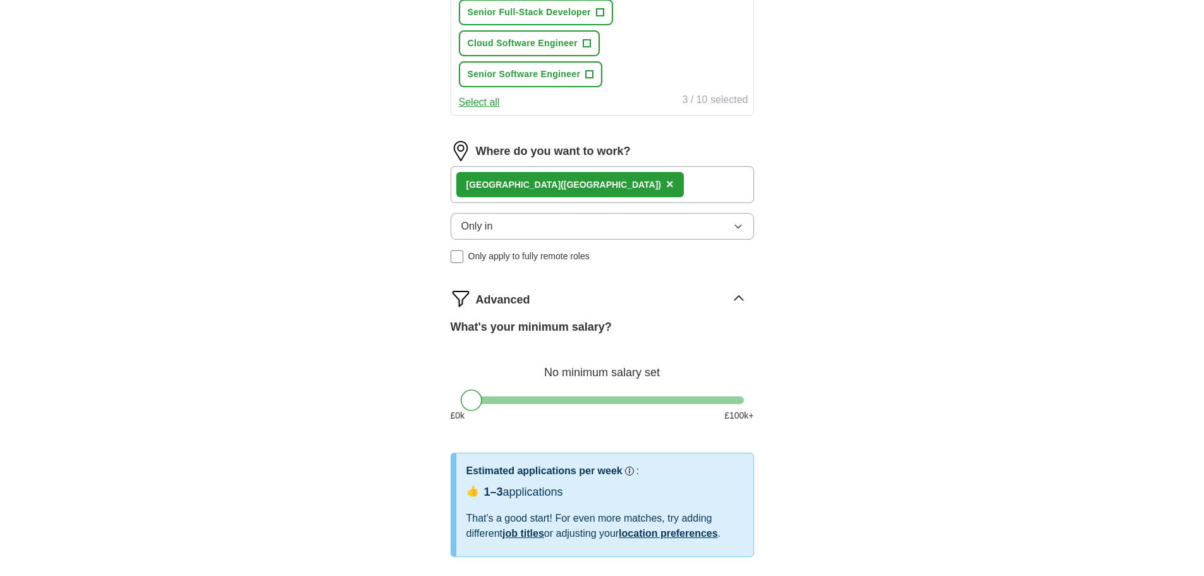
click at [549, 224] on button "Only in" at bounding box center [602, 226] width 303 height 27
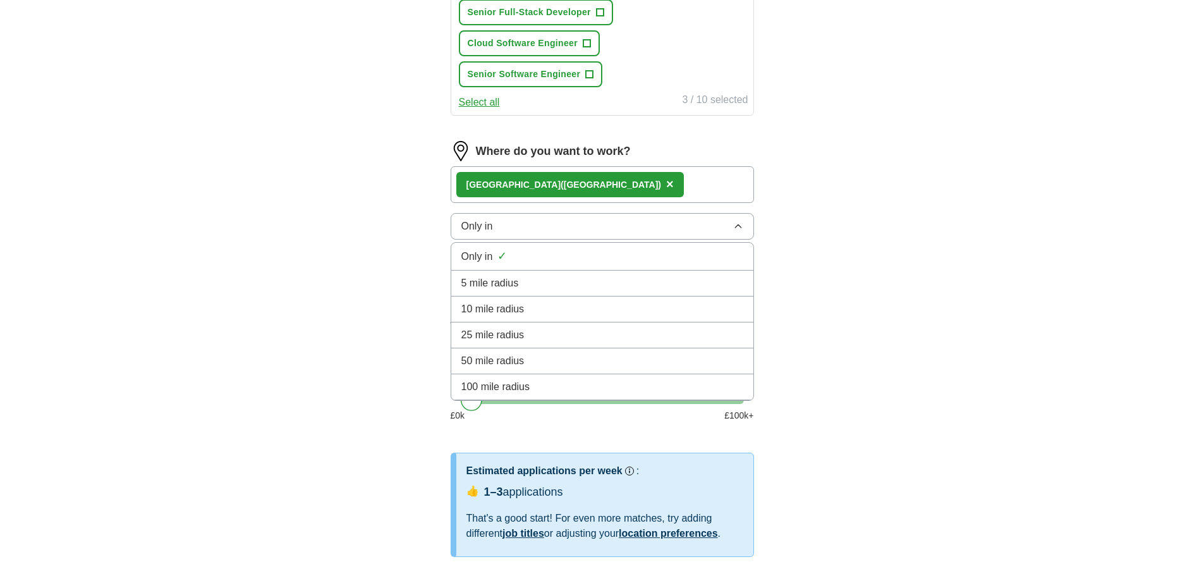
click at [552, 389] on div "100 mile radius" at bounding box center [602, 386] width 282 height 15
